Goal: Task Accomplishment & Management: Use online tool/utility

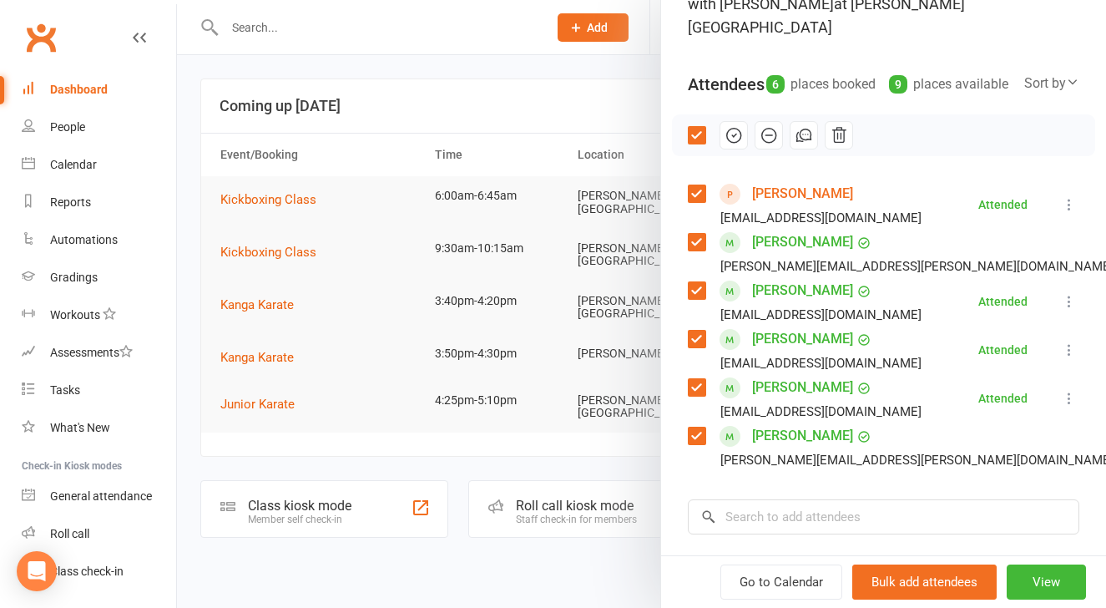
scroll to position [121, 0]
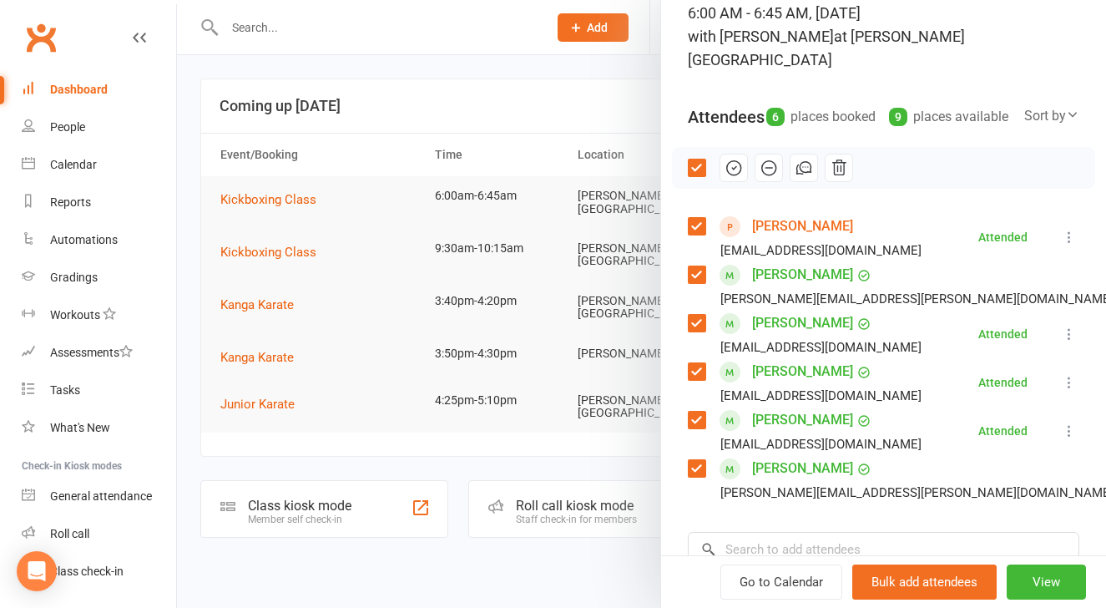
click at [778, 223] on link "[PERSON_NAME]" at bounding box center [802, 226] width 101 height 27
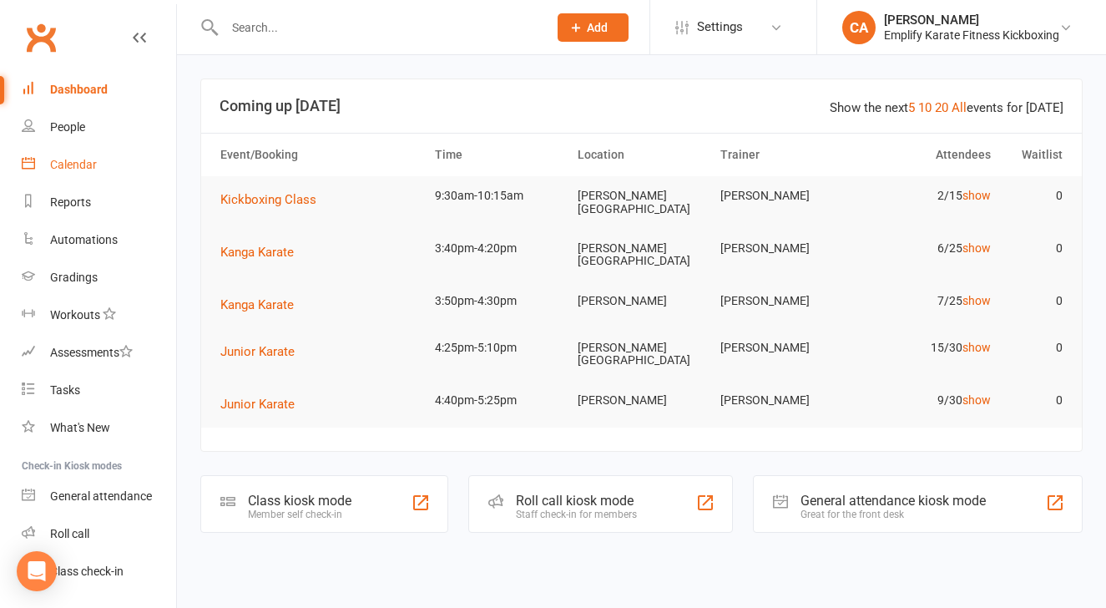
click at [62, 165] on div "Calendar" at bounding box center [73, 164] width 47 height 13
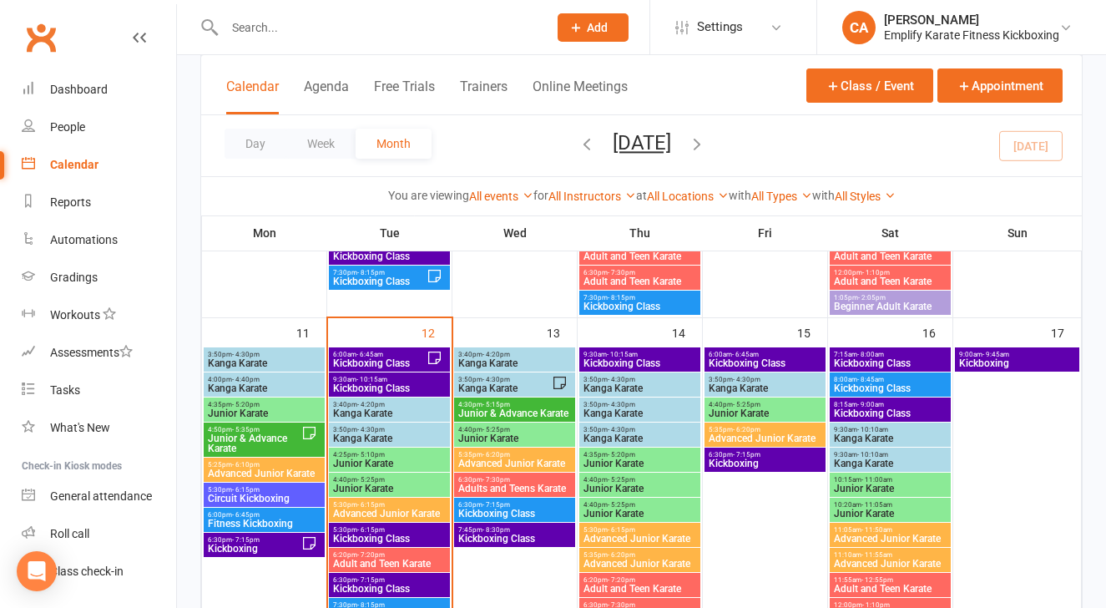
scroll to position [697, 0]
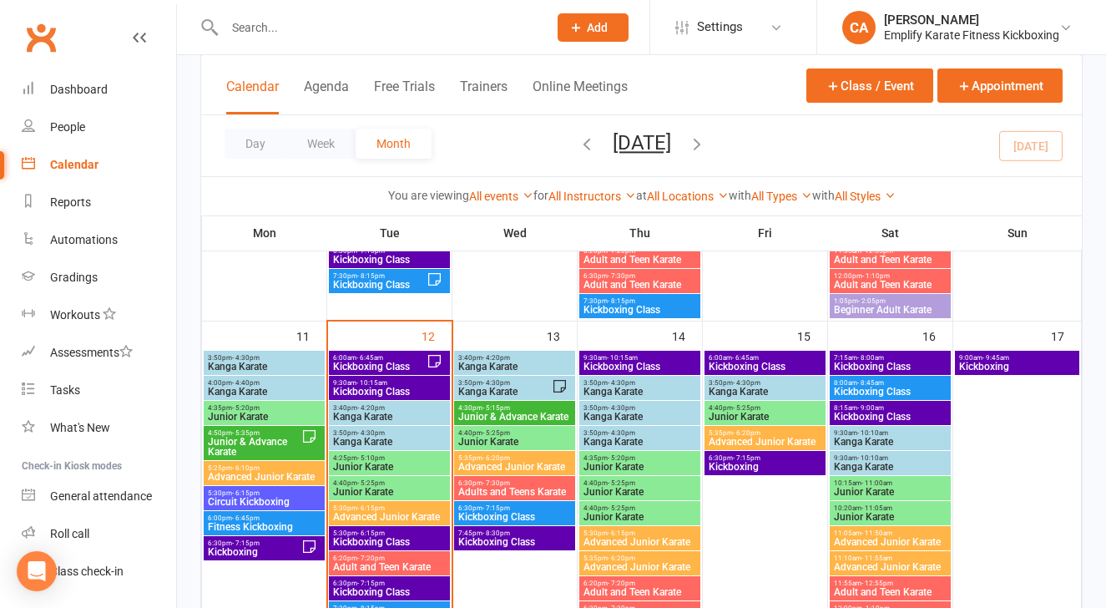
click at [370, 357] on span "- 6:45am" at bounding box center [370, 358] width 27 height 8
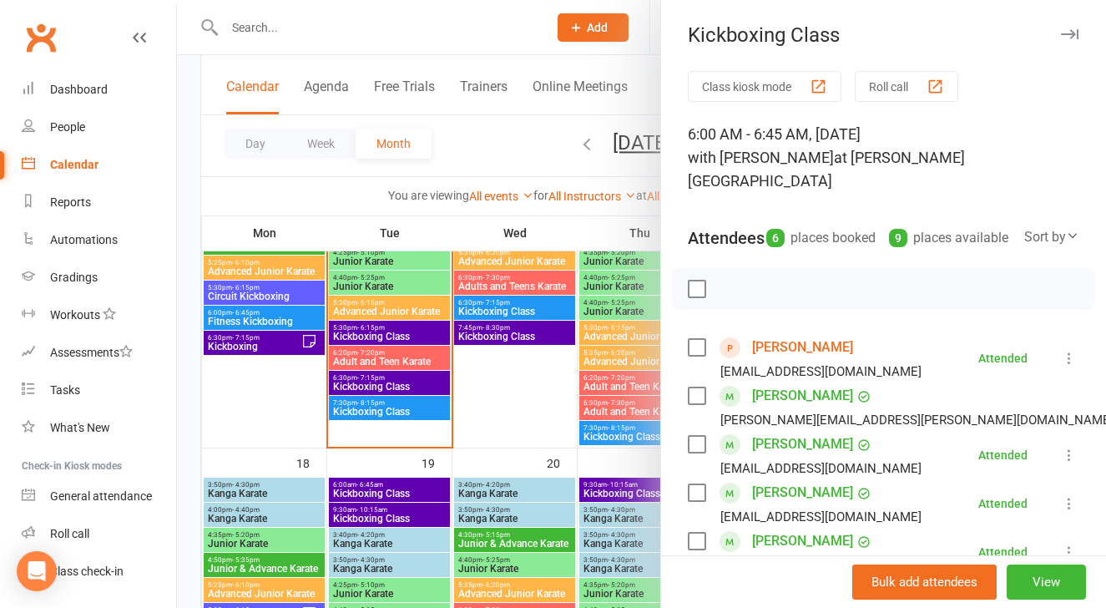
scroll to position [964, 0]
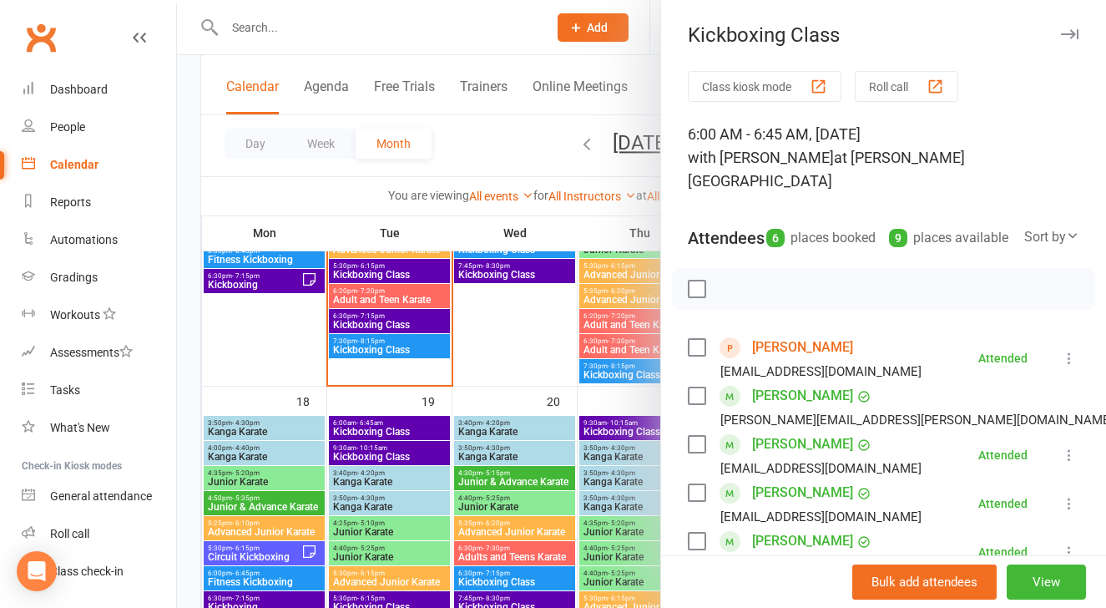
click at [372, 420] on div at bounding box center [641, 304] width 929 height 608
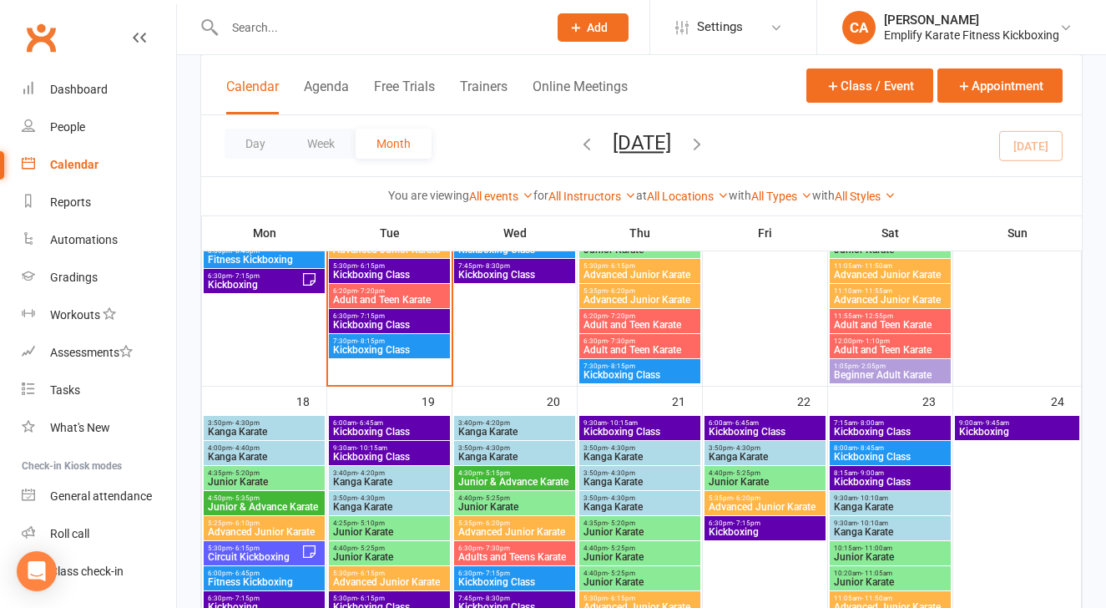
click at [372, 424] on span "- 6:45am" at bounding box center [370, 423] width 27 height 8
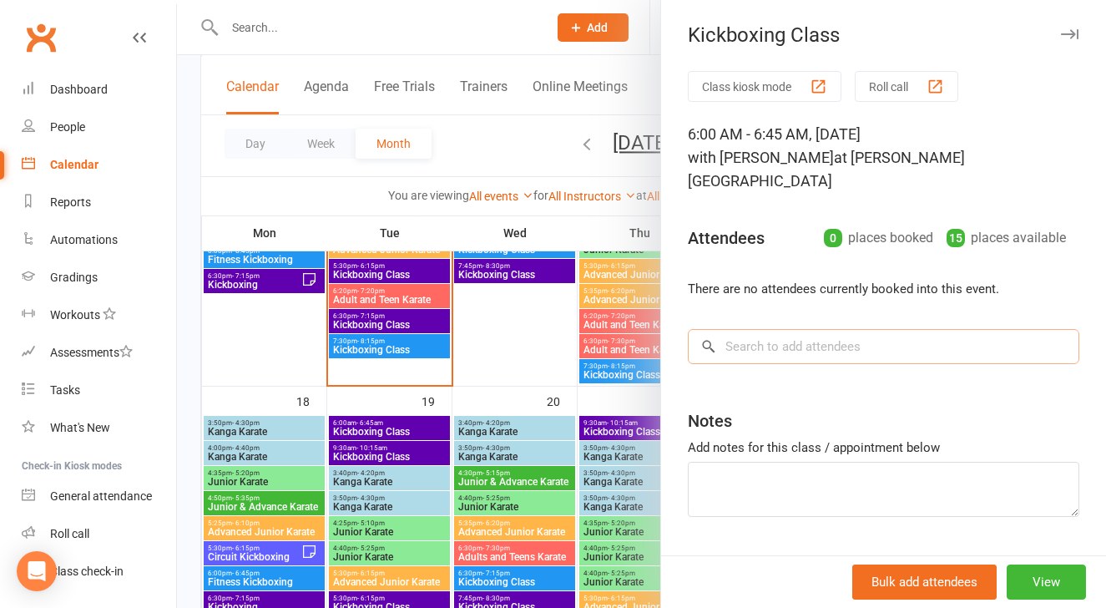
click at [809, 329] on input "search" at bounding box center [884, 346] width 392 height 35
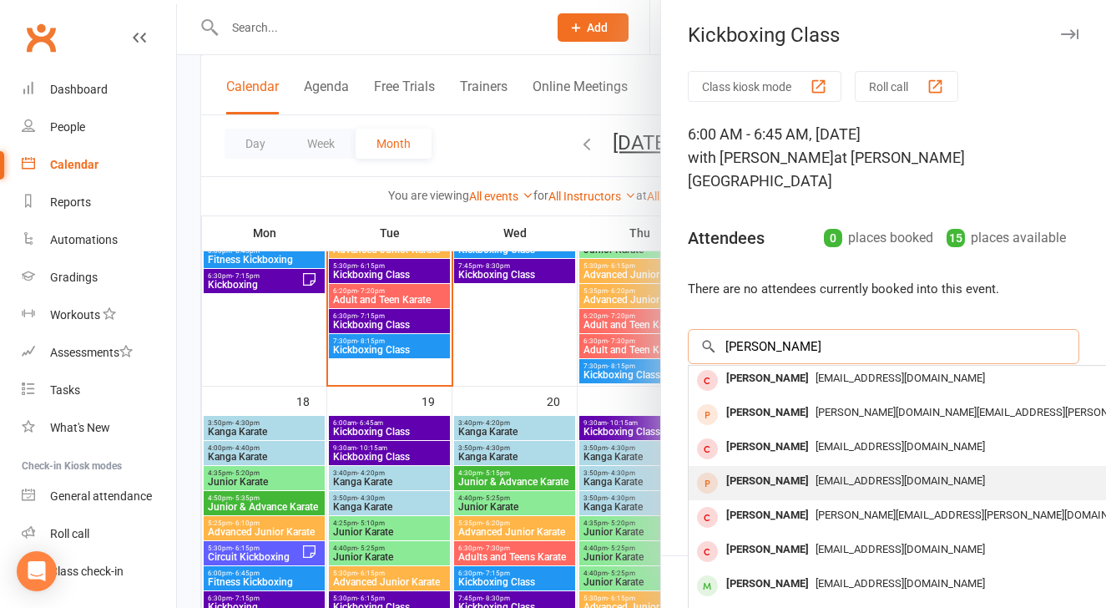
scroll to position [0, 0]
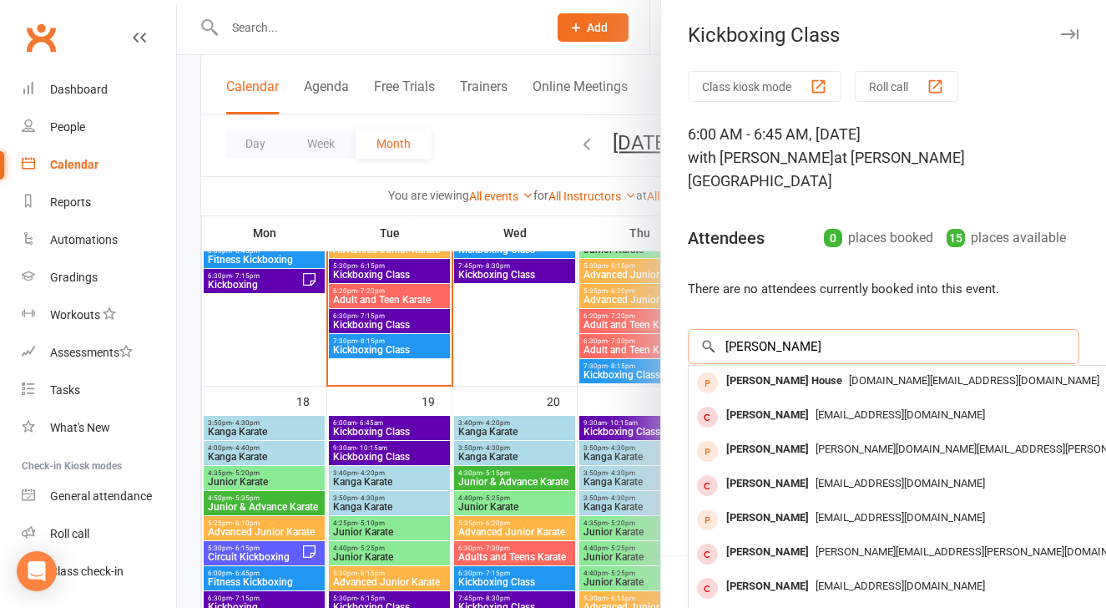
type input "[PERSON_NAME]"
